Goal: Task Accomplishment & Management: Use online tool/utility

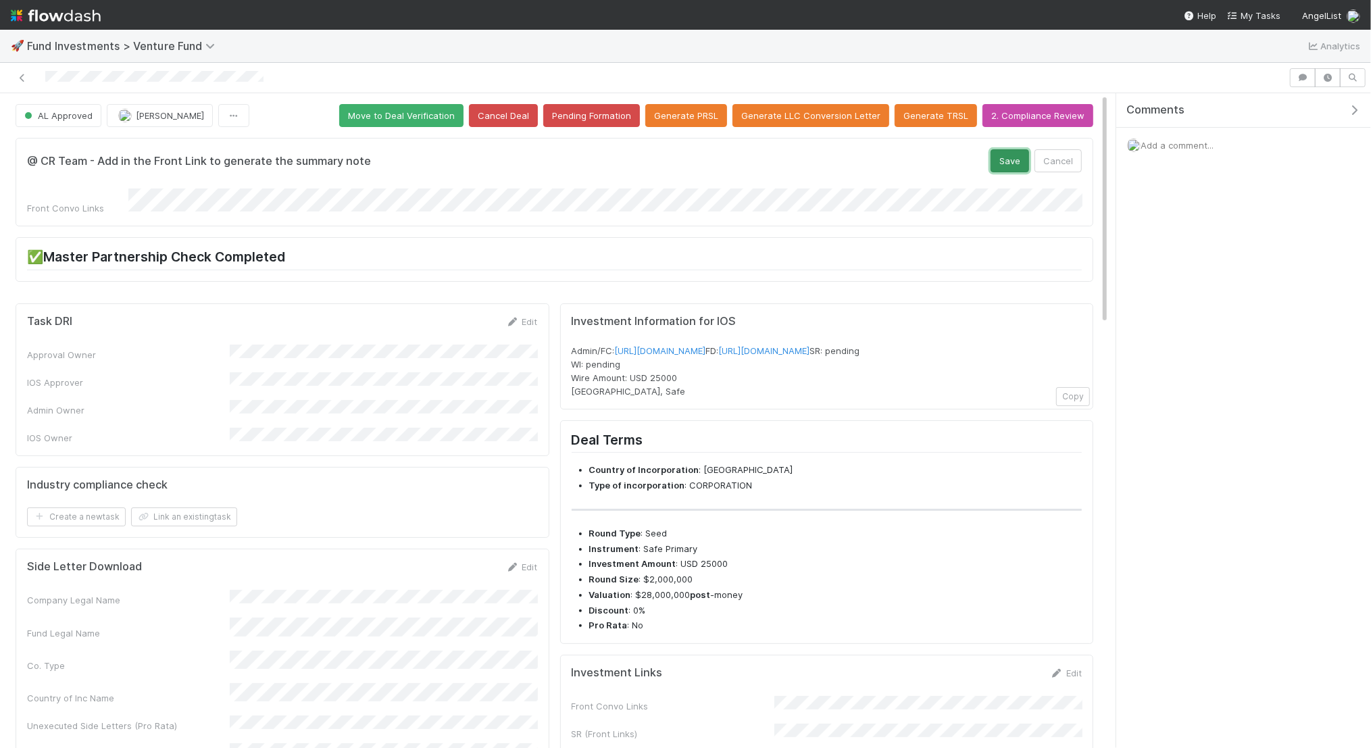
click at [1008, 155] on button "Save" at bounding box center [1010, 160] width 39 height 23
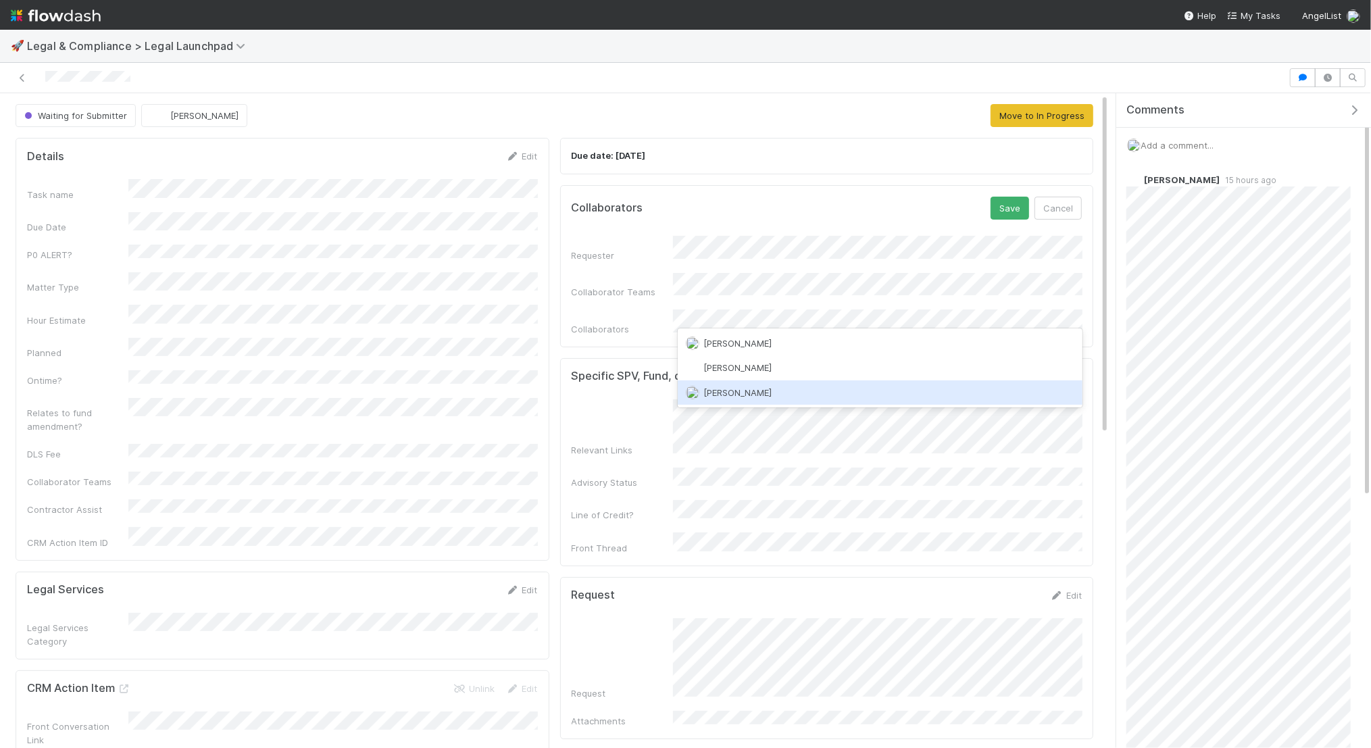
click at [757, 399] on div "Tarina Touret" at bounding box center [880, 392] width 404 height 24
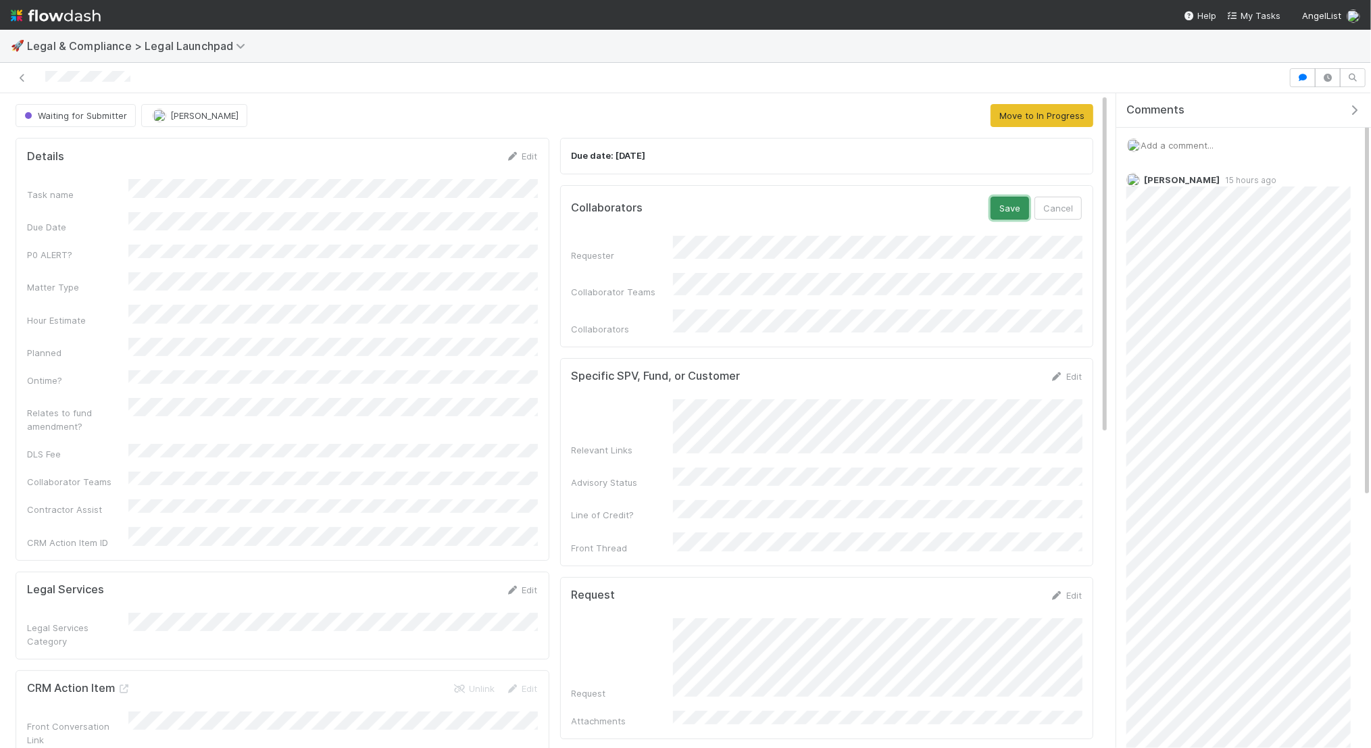
click at [1001, 209] on button "Save" at bounding box center [1010, 208] width 39 height 23
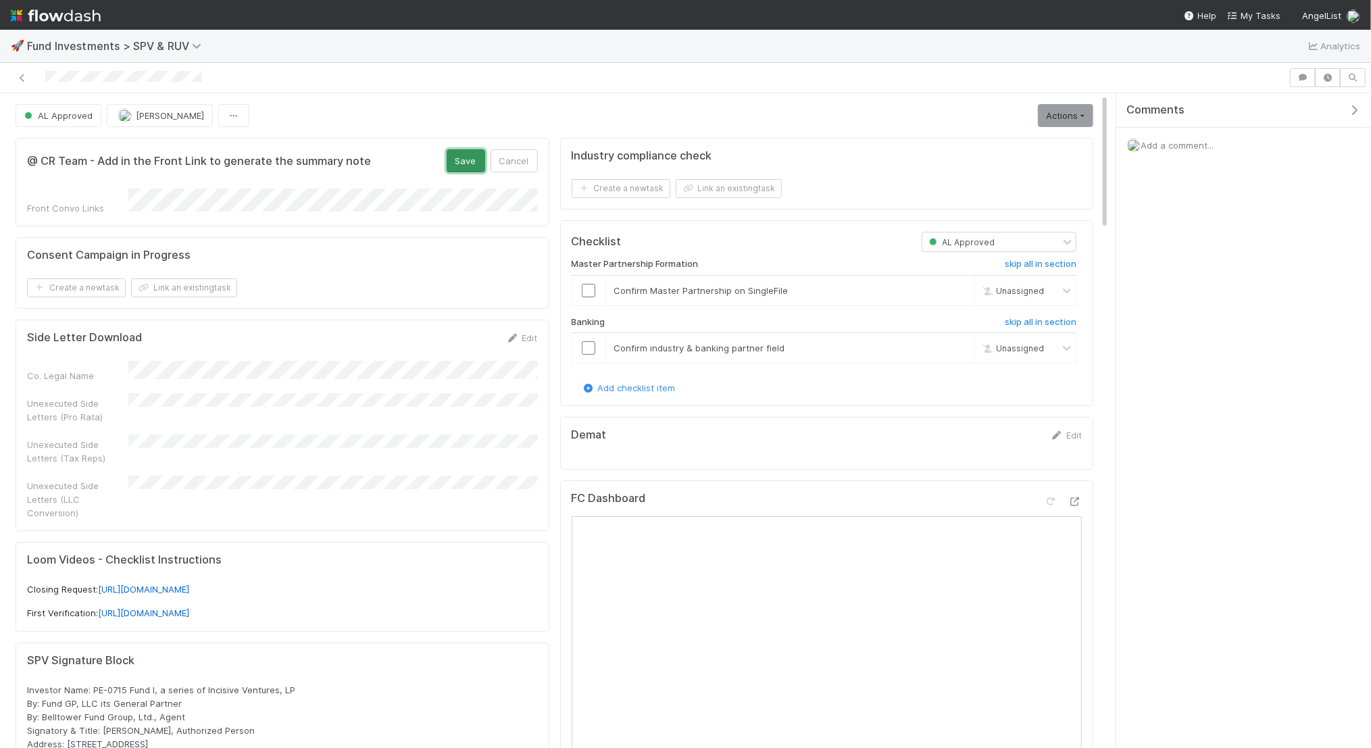
click at [476, 158] on button "Save" at bounding box center [466, 160] width 39 height 23
